Goal: Participate in discussion: Engage in conversation with other users on a specific topic

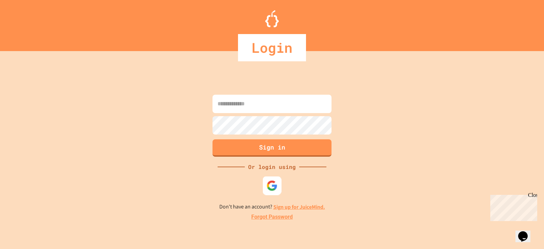
click at [277, 186] on img at bounding box center [272, 185] width 11 height 11
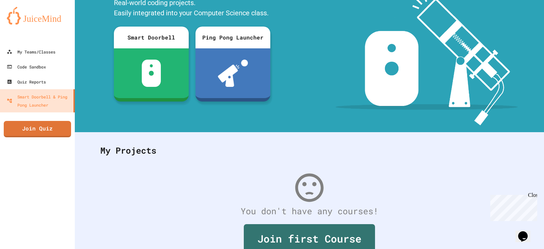
scroll to position [93, 0]
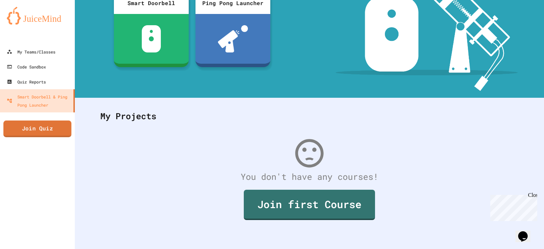
click at [55, 124] on link "Join Quiz" at bounding box center [37, 128] width 68 height 17
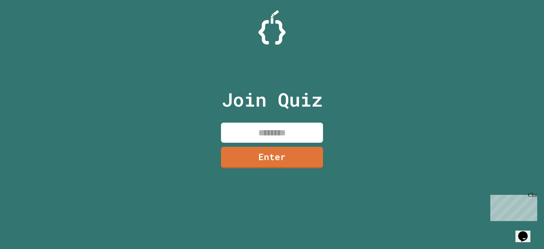
click at [251, 126] on input at bounding box center [272, 133] width 102 height 20
type input "********"
click at [248, 151] on link "Enter" at bounding box center [272, 156] width 102 height 22
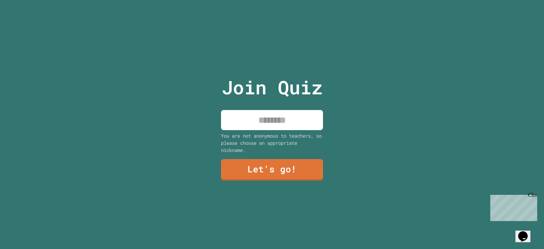
drag, startPoint x: 266, startPoint y: 120, endPoint x: 271, endPoint y: 128, distance: 8.8
click at [265, 121] on input at bounding box center [272, 120] width 102 height 20
type input "******"
click at [288, 168] on link "Let's go!" at bounding box center [272, 169] width 101 height 22
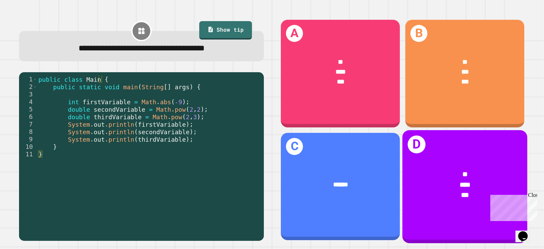
click at [448, 156] on div "* *** ***" at bounding box center [465, 185] width 125 height 58
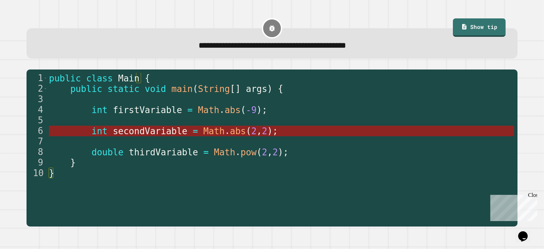
click at [203, 129] on span "Math" at bounding box center [213, 131] width 21 height 10
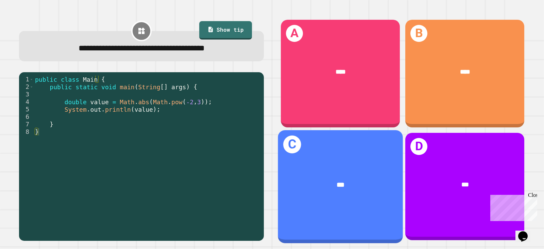
click at [343, 179] on div "***" at bounding box center [341, 184] width 98 height 10
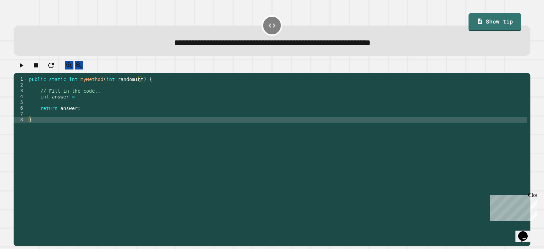
click at [100, 109] on div "public static int myMethod ( int randomInt ) { // Fill in the code... int answe…" at bounding box center [278, 154] width 500 height 156
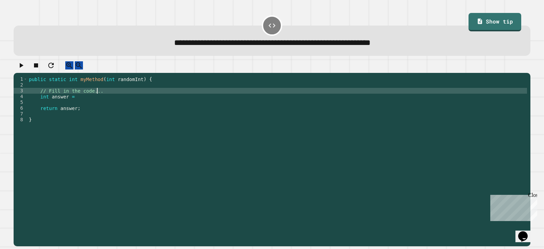
click at [100, 98] on div "public static int myMethod ( int randomInt ) { // Fill in the code... int answe…" at bounding box center [278, 154] width 500 height 156
click at [99, 104] on div "public static int myMethod ( int randomInt ) { // Fill in the code... int answe…" at bounding box center [278, 154] width 500 height 156
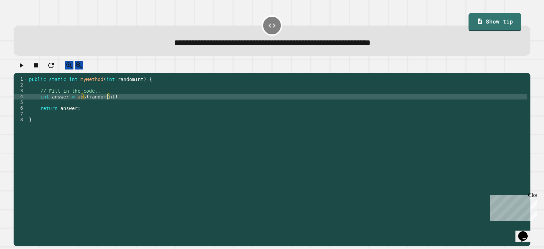
scroll to position [0, 5]
click at [113, 109] on div "public static int myMethod ( int randomInt ) { // Fill in the code... int answe…" at bounding box center [278, 154] width 500 height 156
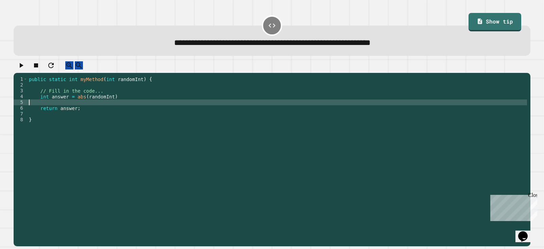
scroll to position [0, 0]
click at [127, 106] on div "public static int myMethod ( int randomInt ) { // Fill in the code... int answe…" at bounding box center [278, 154] width 500 height 156
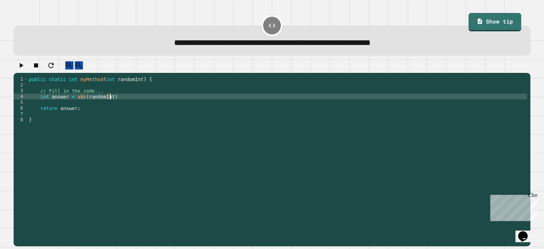
click at [138, 102] on div "public static int myMethod ( int randomInt ) { // Fill in the code... int answe…" at bounding box center [278, 154] width 500 height 156
type textarea "**********"
click at [23, 68] on icon "button" at bounding box center [22, 65] width 4 height 5
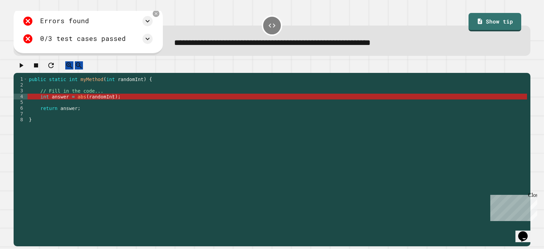
scroll to position [0, 0]
click at [114, 109] on div "public static int myMethod ( int randomInt ) { // Fill in the code... int answe…" at bounding box center [278, 154] width 500 height 156
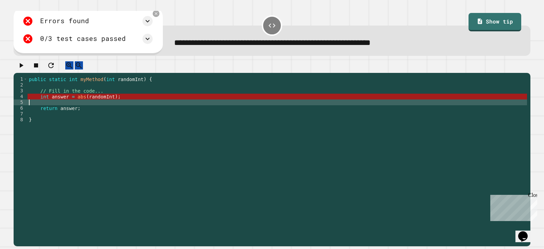
click at [99, 101] on div "public static int myMethod ( int randomInt ) { // Fill in the code... int answe…" at bounding box center [278, 154] width 500 height 156
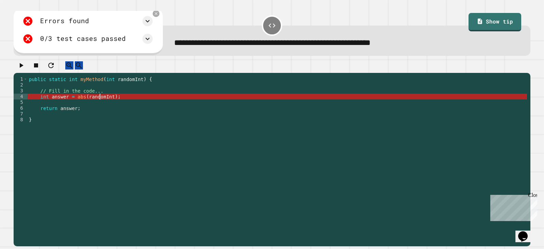
click at [77, 104] on div "public static int myMethod ( int randomInt ) { // Fill in the code... int answe…" at bounding box center [278, 154] width 500 height 156
click at [80, 104] on div "public static int myMethod ( int randomInt ) { // Fill in the code... int answe…" at bounding box center [278, 154] width 500 height 156
click at [81, 104] on div "public static int myMethod ( int randomInt ) { // Fill in the code... int answe…" at bounding box center [278, 154] width 500 height 156
click at [108, 103] on div "public static int myMethod ( int randomInt ) { // Fill in the code... int answe…" at bounding box center [278, 154] width 500 height 156
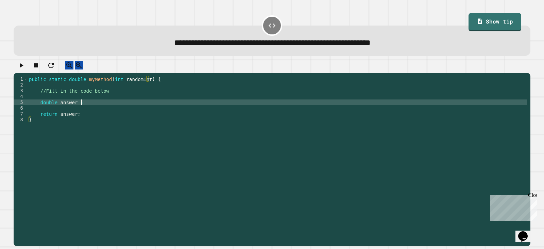
click at [96, 111] on div "public static double myMethod ( int randomInt ) { //Fill in the code below doub…" at bounding box center [278, 154] width 500 height 156
click at [25, 69] on icon "button" at bounding box center [21, 65] width 8 height 8
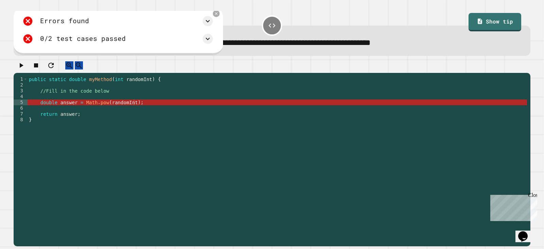
scroll to position [0, 0]
click at [125, 100] on div "public static double myMethod ( int randomInt ) { //Fill in the code below doub…" at bounding box center [278, 154] width 500 height 156
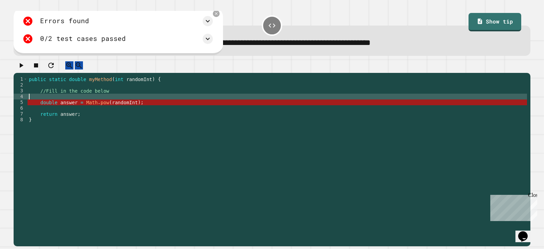
click at [121, 107] on div "public static double myMethod ( int randomInt ) { //Fill in the code below doub…" at bounding box center [278, 154] width 500 height 156
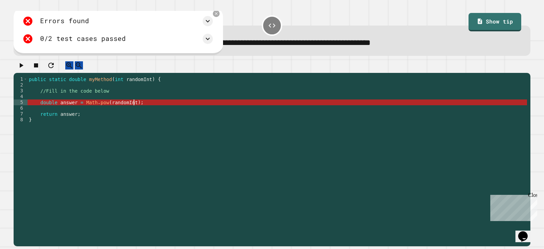
click at [137, 109] on div "public static double myMethod ( int randomInt ) { //Fill in the code below doub…" at bounding box center [278, 154] width 500 height 156
click at [128, 111] on div "public static double myMethod ( int randomInt ) { //Fill in the code below doub…" at bounding box center [278, 154] width 500 height 156
click at [104, 109] on div "public static double myMethod ( int randomInt ) { //Fill in the code below doub…" at bounding box center [278, 154] width 500 height 156
click at [103, 109] on div "public static double myMethod ( int randomInt ) { //Fill in the code below doub…" at bounding box center [278, 154] width 500 height 156
click at [119, 109] on div "public static double myMethod ( int randomInt ) { //Fill in the code below doub…" at bounding box center [278, 154] width 500 height 156
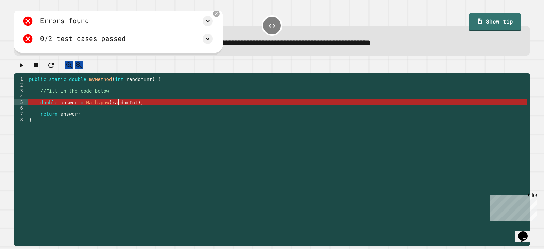
click at [129, 110] on div "public static double myMethod ( int randomInt ) { //Fill in the code below doub…" at bounding box center [278, 154] width 500 height 156
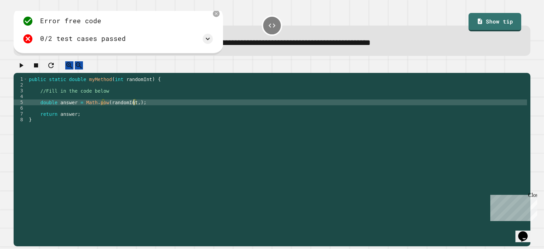
scroll to position [0, 7]
type textarea "**********"
click at [23, 66] on icon "button" at bounding box center [21, 65] width 8 height 8
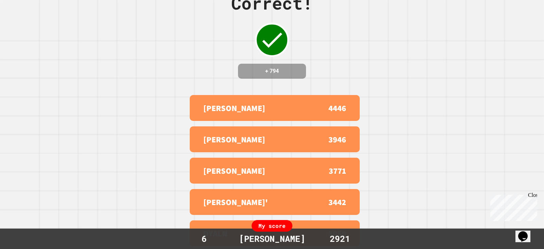
scroll to position [0, 0]
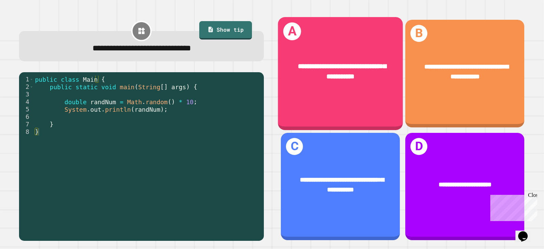
click at [370, 94] on div "**********" at bounding box center [340, 73] width 125 height 113
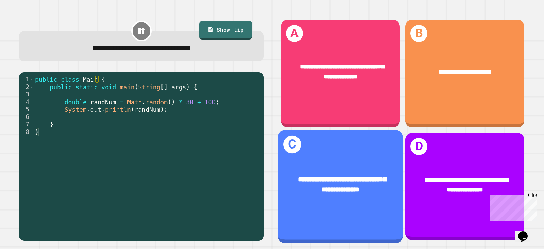
click at [334, 189] on div "**********" at bounding box center [340, 184] width 125 height 47
